Goal: Entertainment & Leisure: Consume media (video, audio)

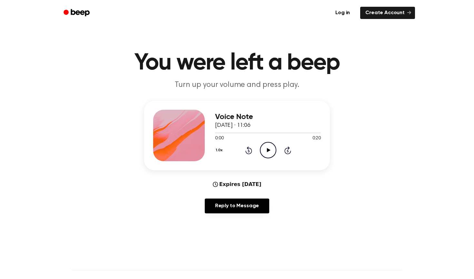
click at [265, 152] on icon "Play Audio" at bounding box center [268, 150] width 16 height 16
click at [270, 151] on icon "Pause Audio" at bounding box center [268, 150] width 16 height 16
click at [264, 150] on icon "Play Audio" at bounding box center [268, 150] width 16 height 16
drag, startPoint x: 269, startPoint y: 123, endPoint x: 290, endPoint y: 122, distance: 20.7
click at [290, 122] on div "Voice Note [DATE] · 11:13" at bounding box center [268, 121] width 106 height 17
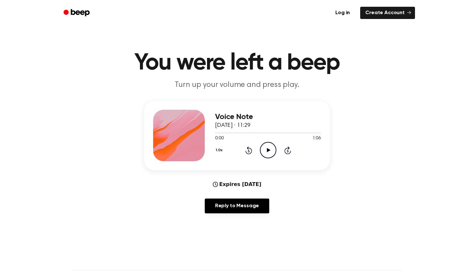
click at [266, 152] on icon "Play Audio" at bounding box center [268, 150] width 16 height 16
click at [271, 152] on icon "Pause Audio" at bounding box center [268, 150] width 16 height 16
click at [272, 148] on icon "Play Audio" at bounding box center [268, 150] width 16 height 16
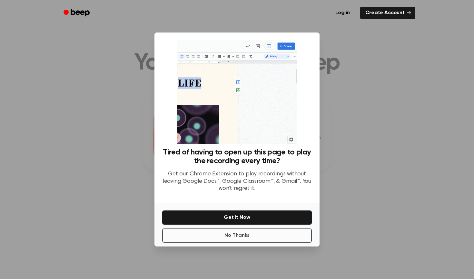
click at [291, 239] on button "No Thanks" at bounding box center [237, 236] width 150 height 14
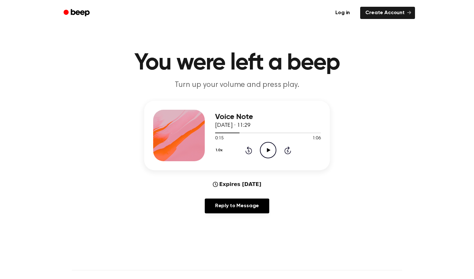
click at [268, 150] on icon at bounding box center [269, 150] width 4 height 4
click at [268, 152] on icon "Pause Audio" at bounding box center [268, 150] width 16 height 16
click at [272, 151] on icon "Play Audio" at bounding box center [268, 150] width 16 height 16
drag, startPoint x: 270, startPoint y: 152, endPoint x: 288, endPoint y: 169, distance: 25.1
click at [288, 169] on div "Voice Note [DATE] · 21:13 0:46 1:02 Your browser does not support the [object O…" at bounding box center [237, 136] width 186 height 70
